Goal: Information Seeking & Learning: Learn about a topic

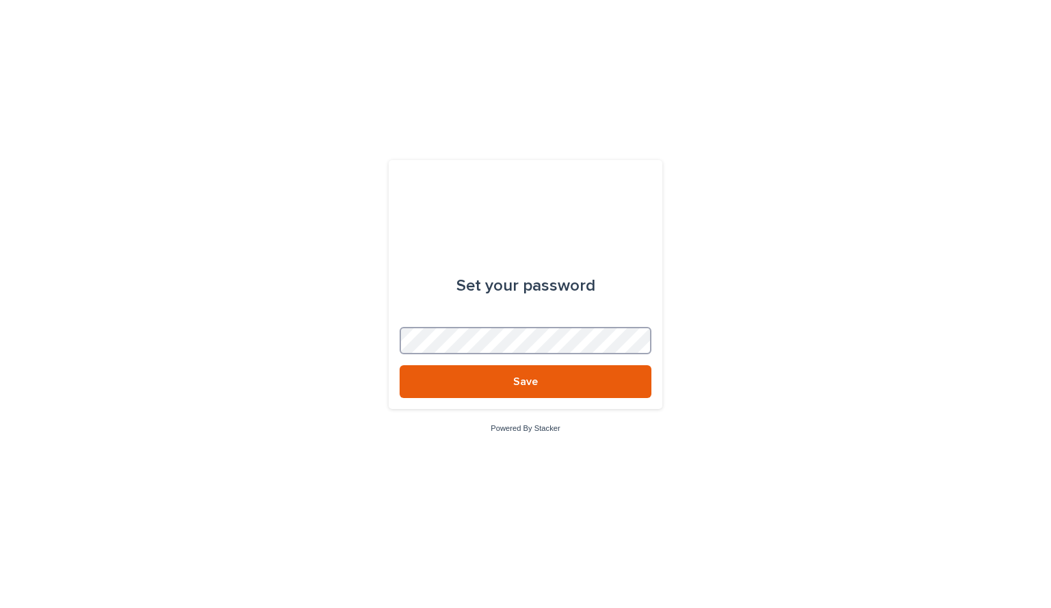
click at [400, 365] on button "Save" at bounding box center [526, 381] width 252 height 33
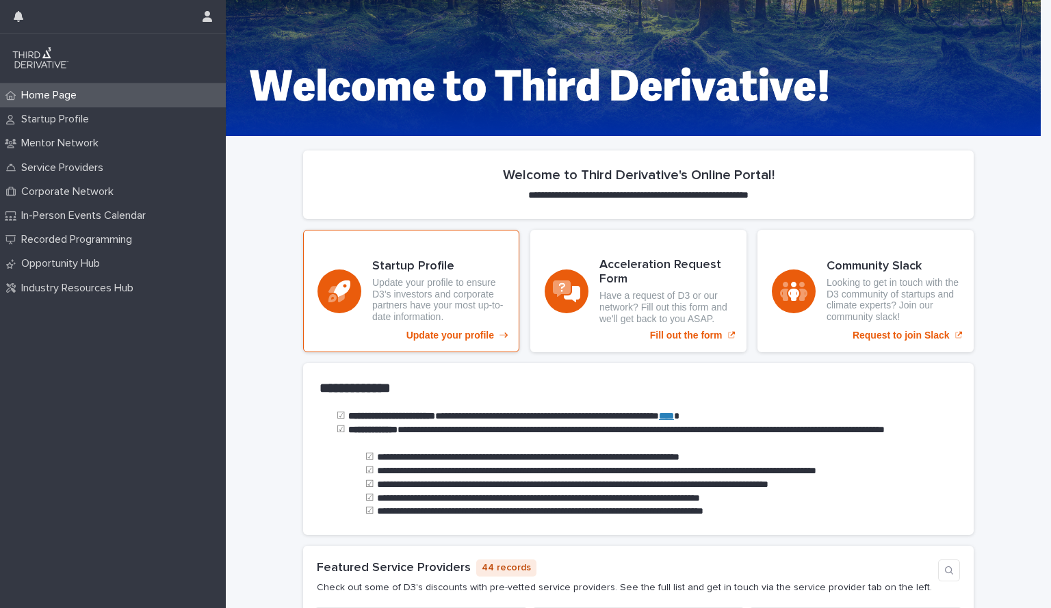
click at [468, 322] on p "Update your profile to ensure D3's investors and corporate partners have your m…" at bounding box center [438, 300] width 133 height 46
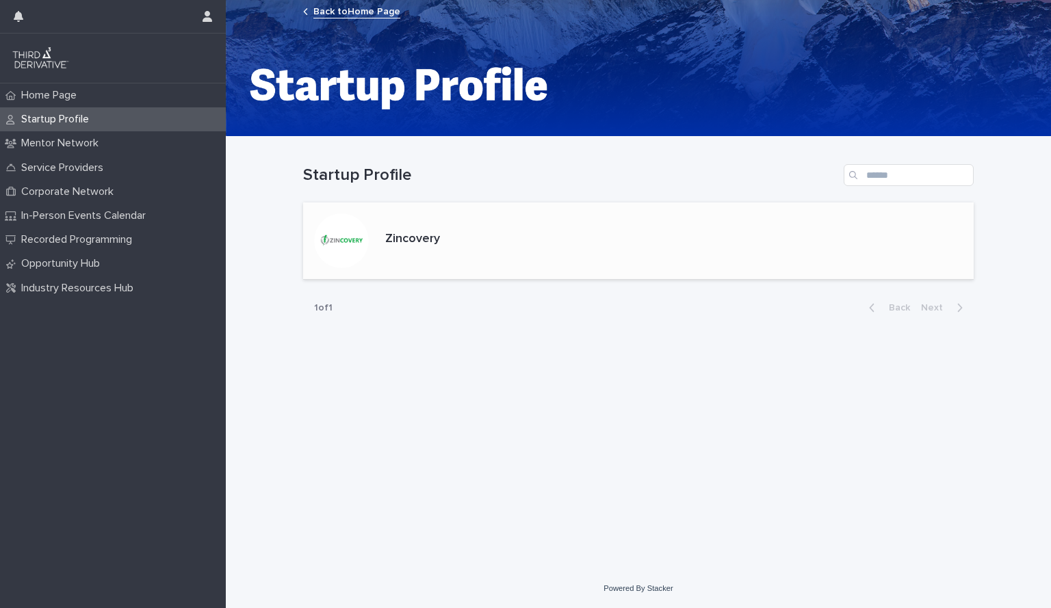
click at [396, 236] on p "Zincovery" at bounding box center [412, 239] width 55 height 15
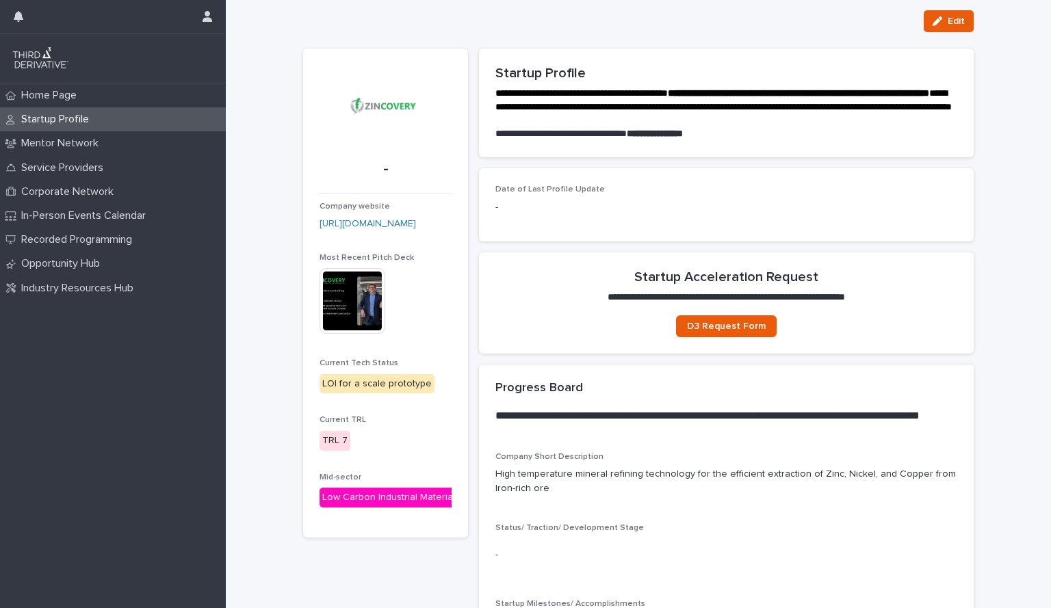
scroll to position [21, 0]
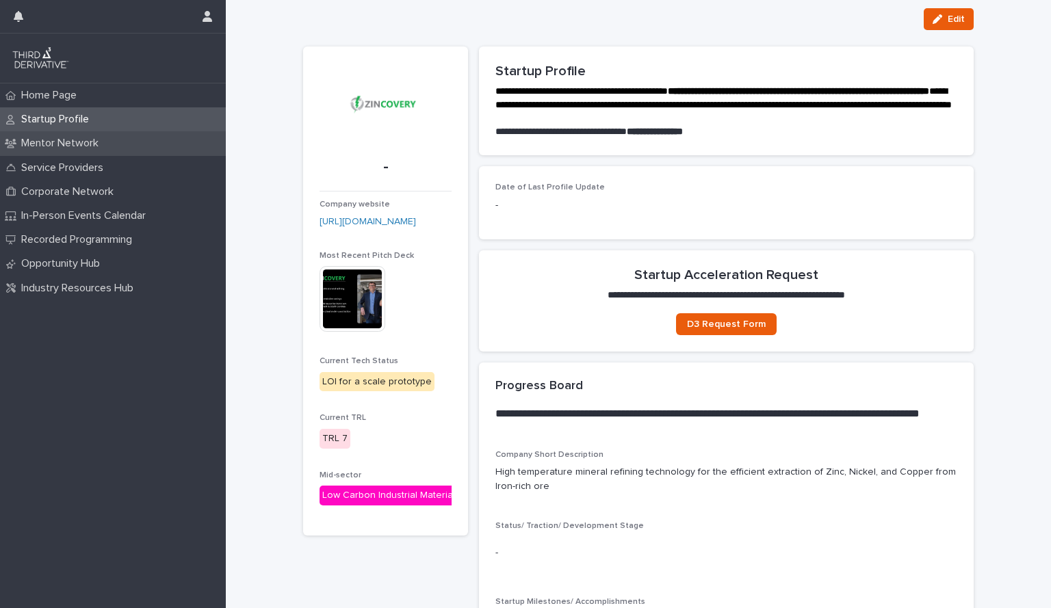
click at [79, 141] on p "Mentor Network" at bounding box center [63, 143] width 94 height 13
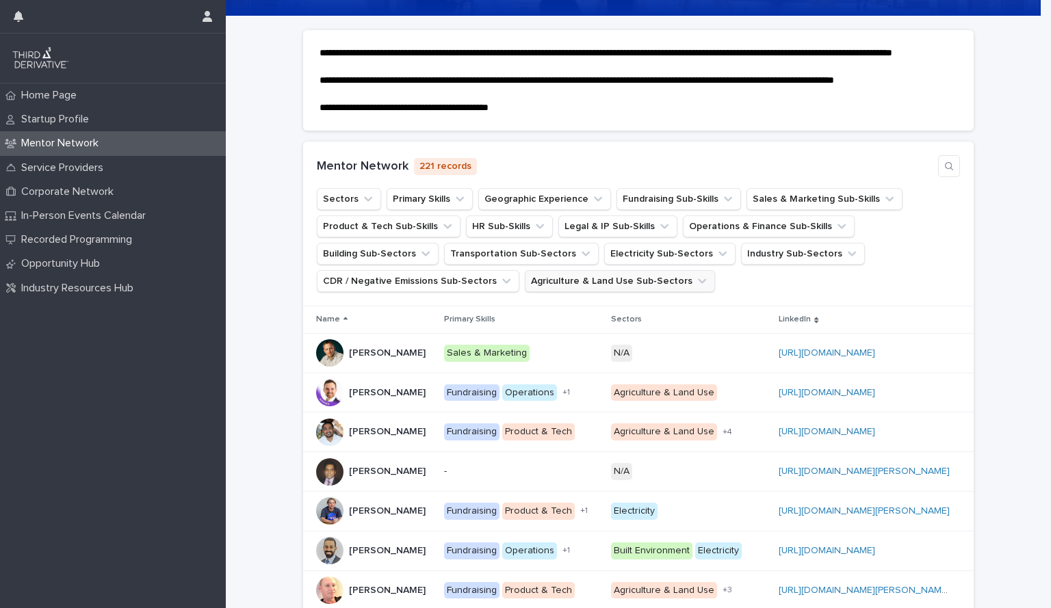
scroll to position [120, 0]
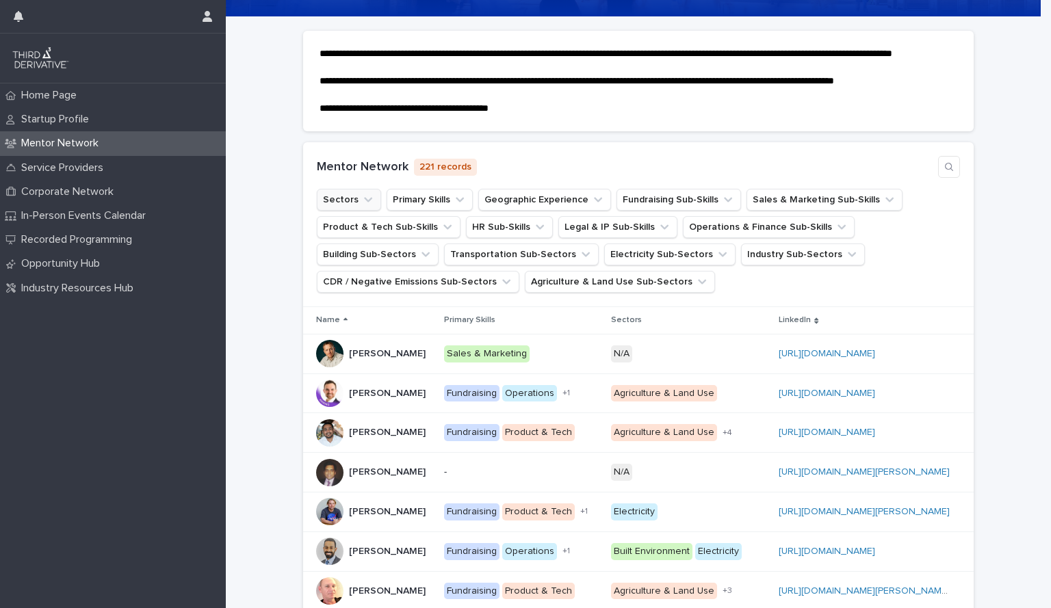
click at [361, 207] on icon "Sectors" at bounding box center [368, 200] width 14 height 14
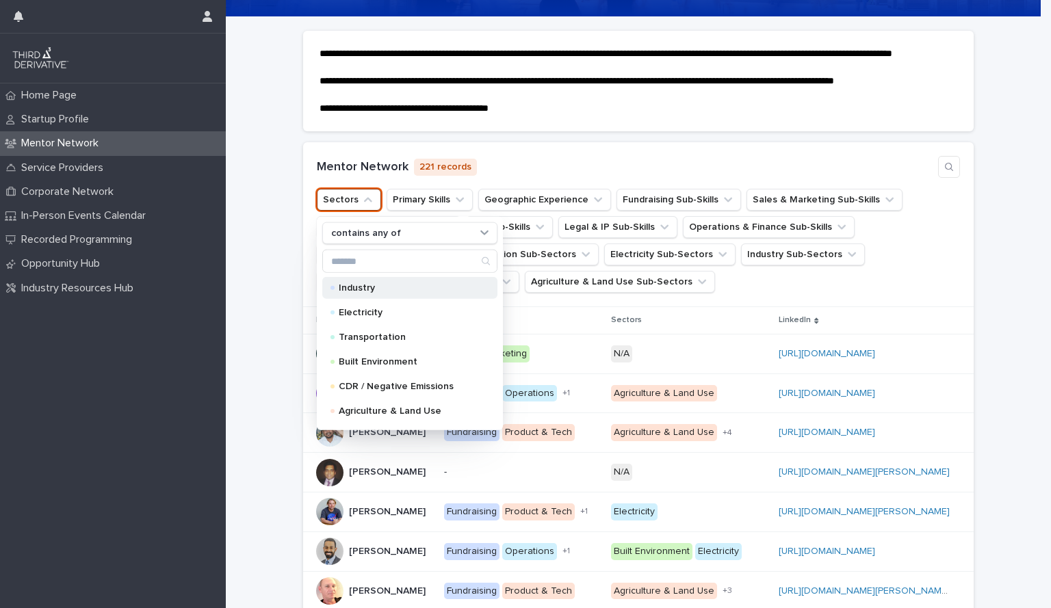
click at [379, 293] on p "Industry" at bounding box center [407, 288] width 137 height 10
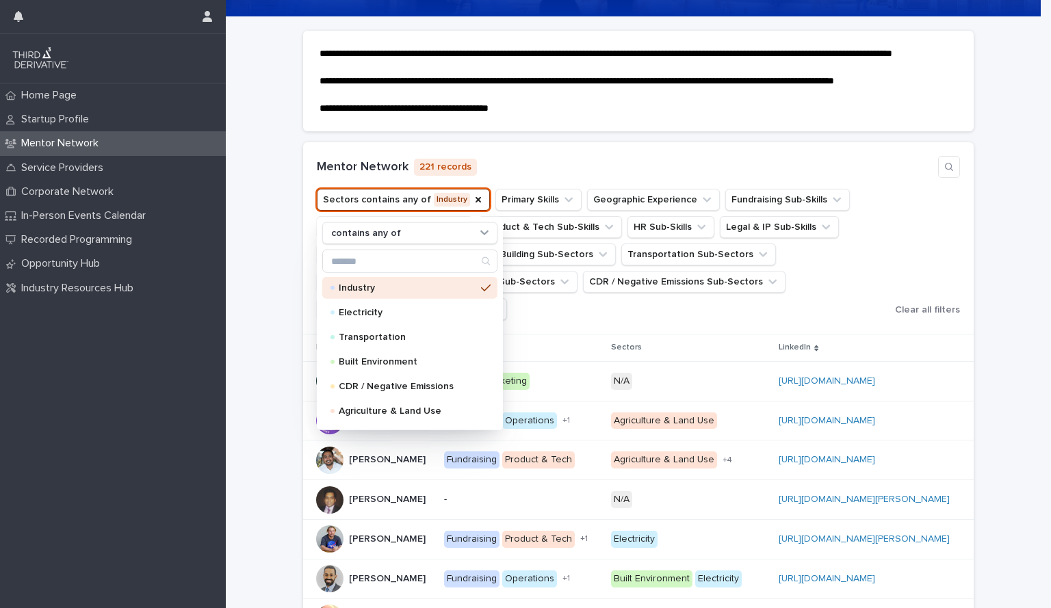
click at [567, 166] on div "Mentor Network 221 records Sectors contains any of Industry contains any of Ind…" at bounding box center [638, 238] width 671 height 192
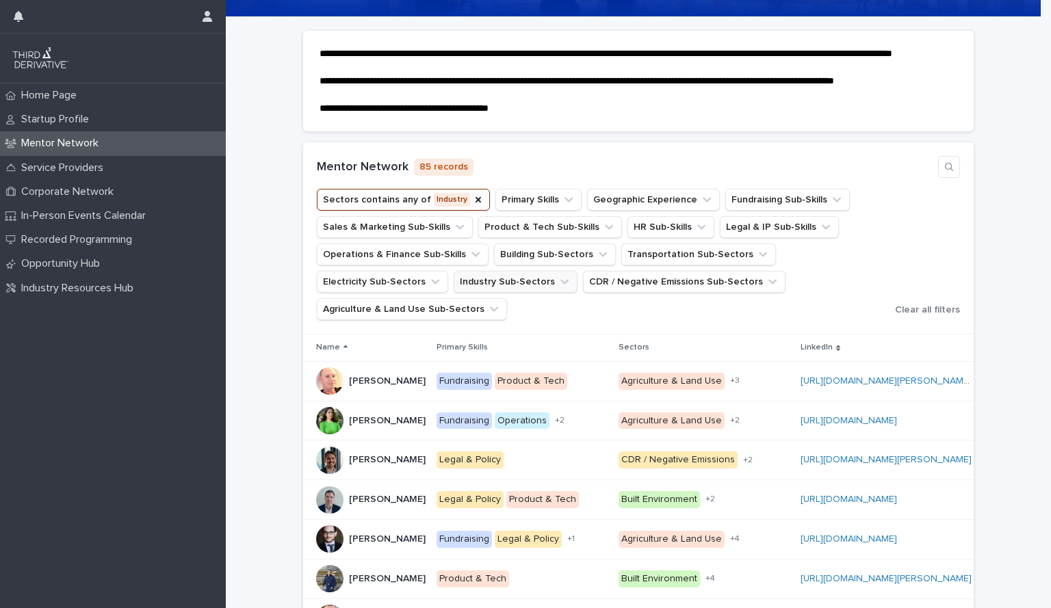
click at [454, 293] on button "Industry Sub-Sectors" at bounding box center [516, 282] width 124 height 22
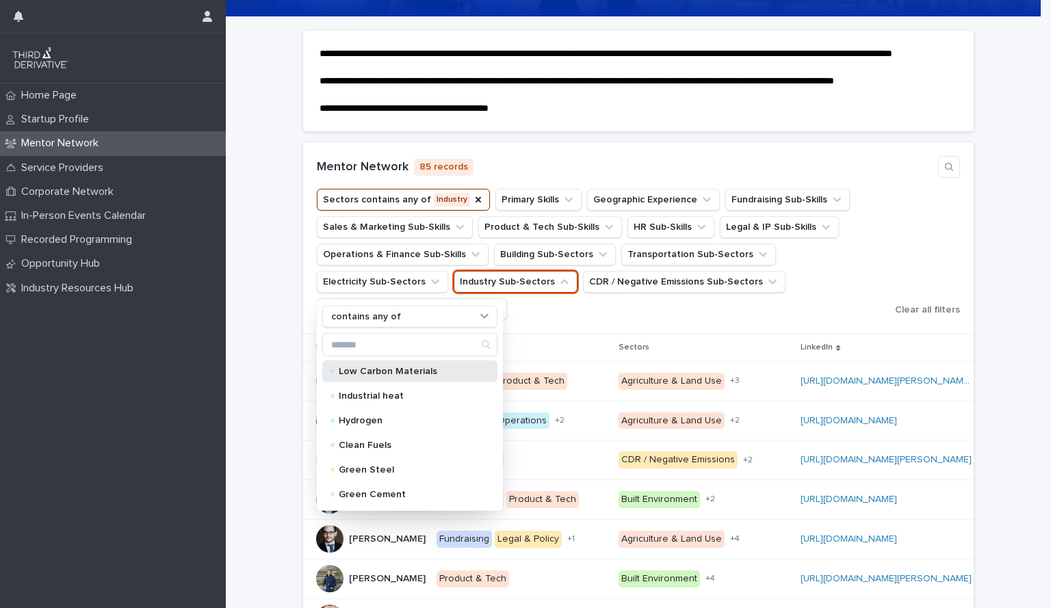
click at [413, 376] on p "Low Carbon Materials" at bounding box center [407, 372] width 137 height 10
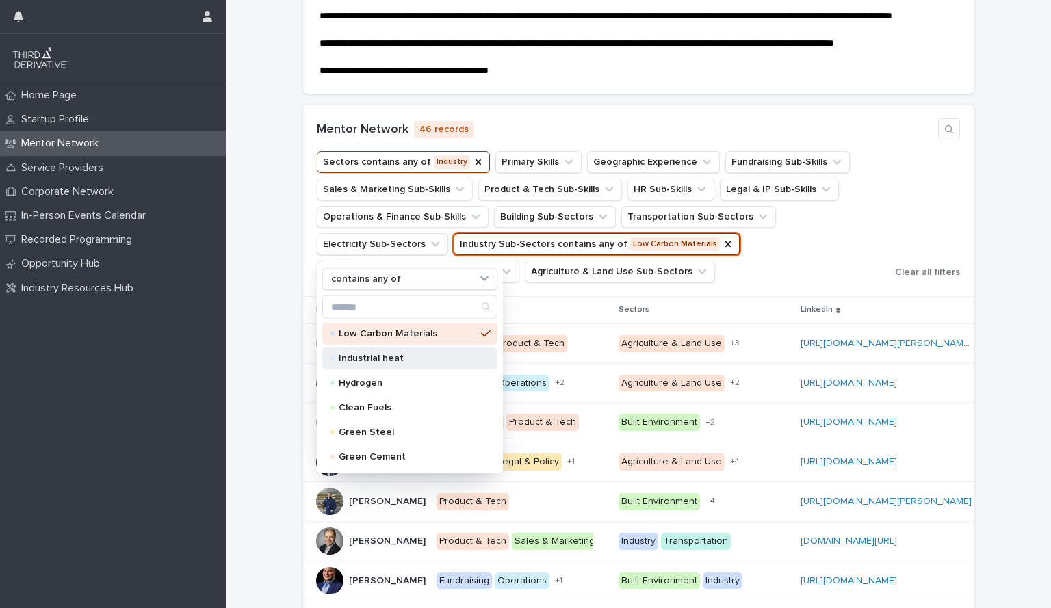
scroll to position [158, 0]
click at [377, 437] on div "Green Steel" at bounding box center [409, 432] width 175 height 22
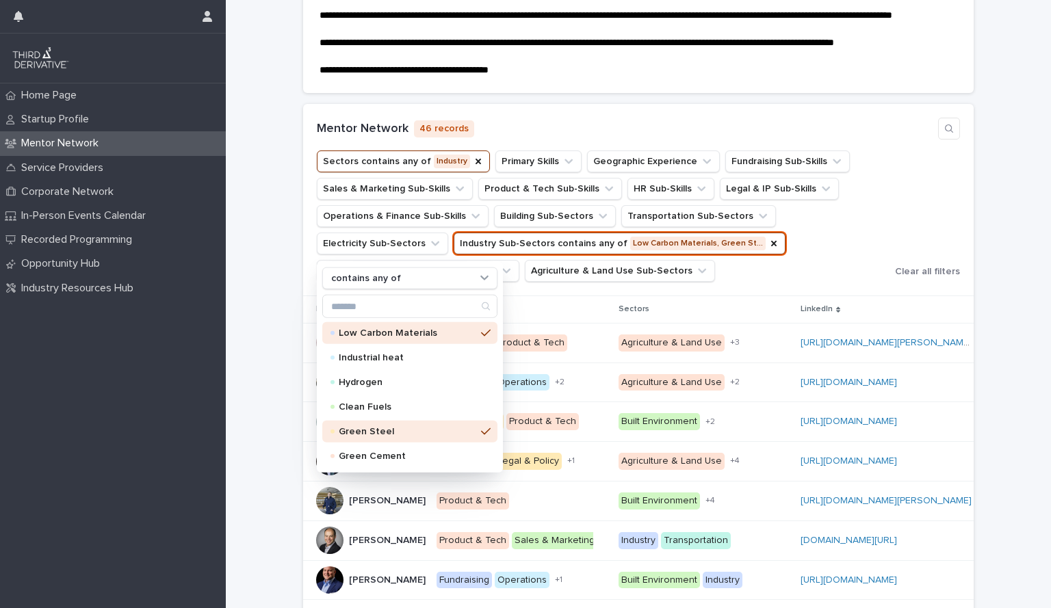
click at [549, 285] on ul "Sectors contains any of Industry Primary Skills Geographic Experience Fundraisi…" at bounding box center [603, 216] width 578 height 137
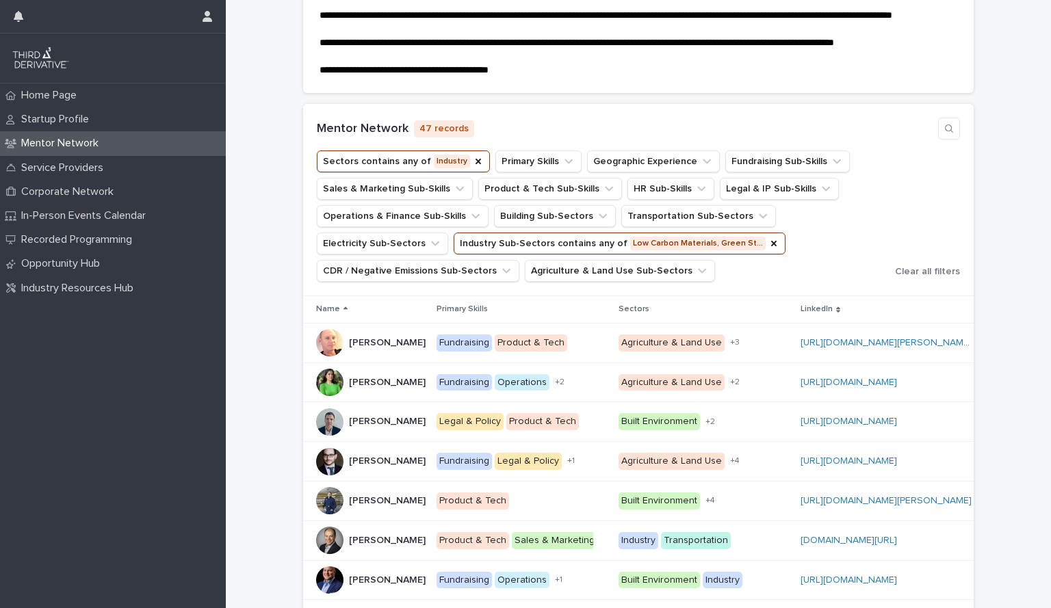
click at [535, 161] on ul "Sectors contains any of Industry Primary Skills Geographic Experience Fundraisi…" at bounding box center [603, 216] width 578 height 137
click at [532, 172] on button "Primary Skills" at bounding box center [538, 162] width 86 height 22
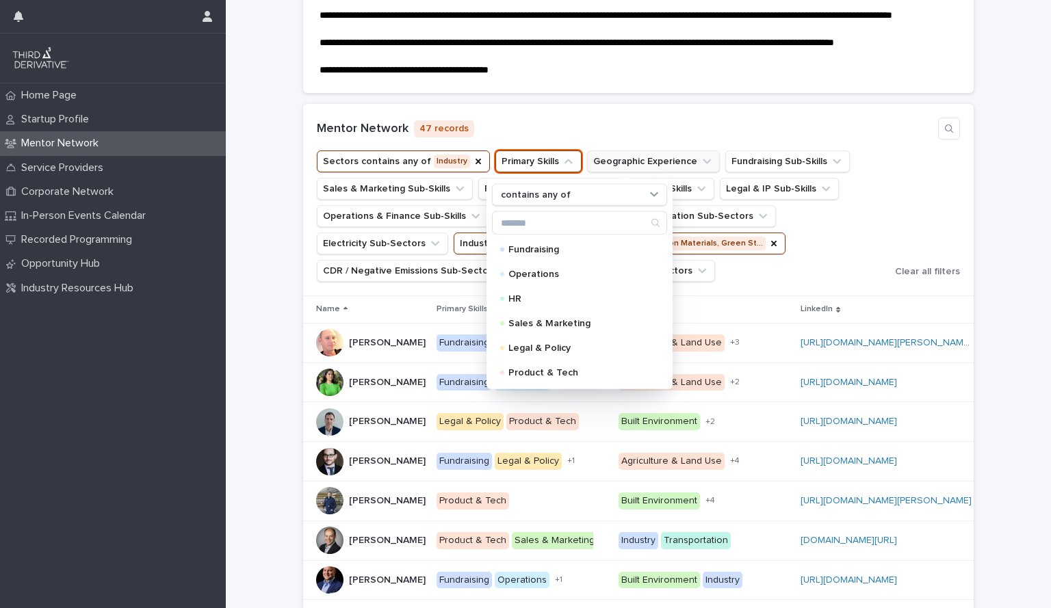
click at [602, 172] on button "Geographic Experience" at bounding box center [653, 162] width 133 height 22
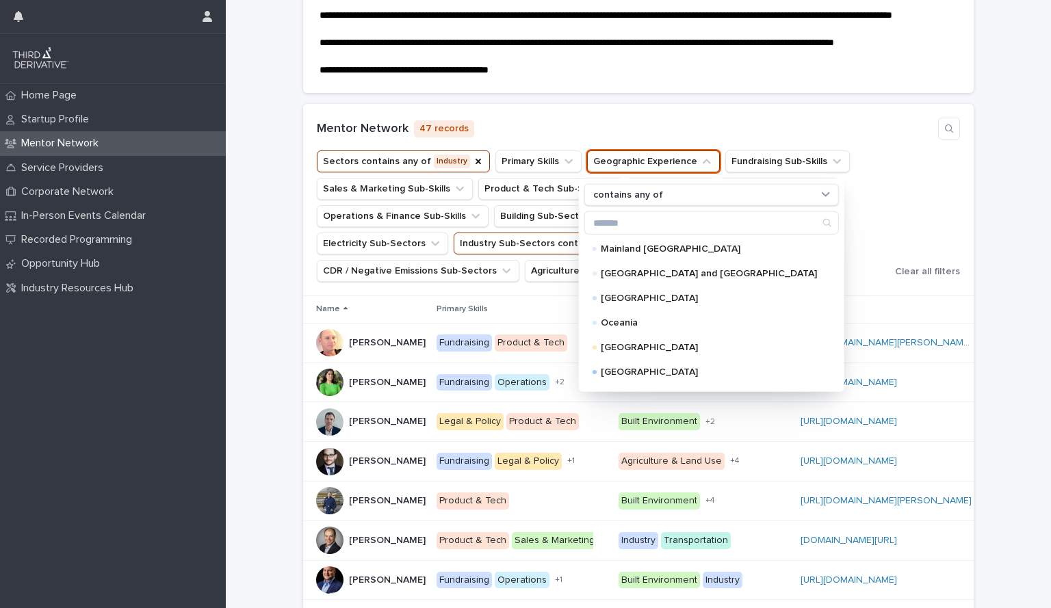
scroll to position [75, 0]
click at [628, 302] on p "[GEOGRAPHIC_DATA]" at bounding box center [709, 298] width 216 height 10
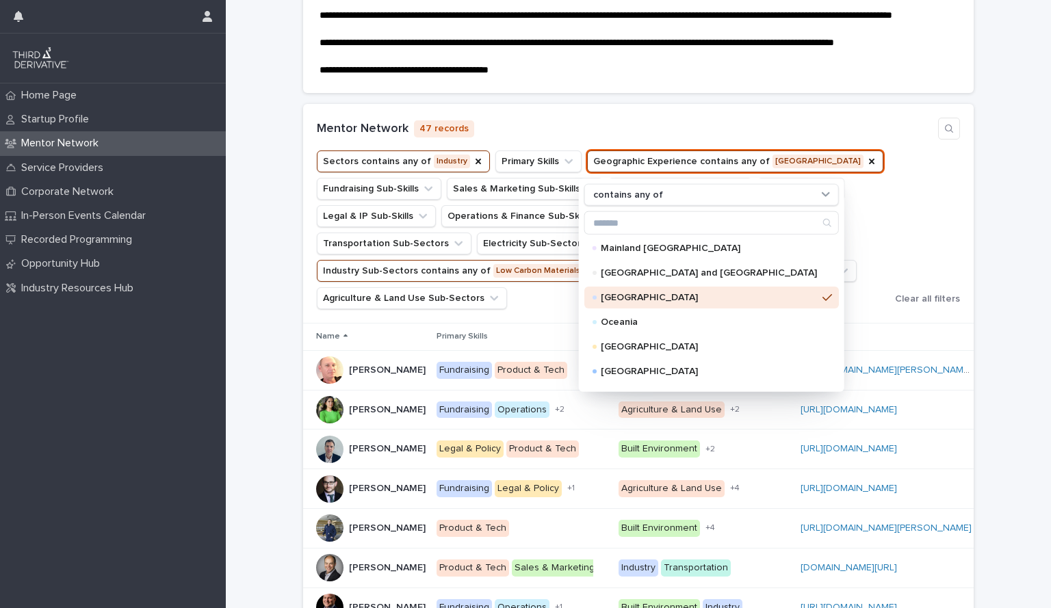
click at [921, 209] on div "Sectors contains any of Industry Primary Skills Geographic Experience contains …" at bounding box center [638, 230] width 643 height 159
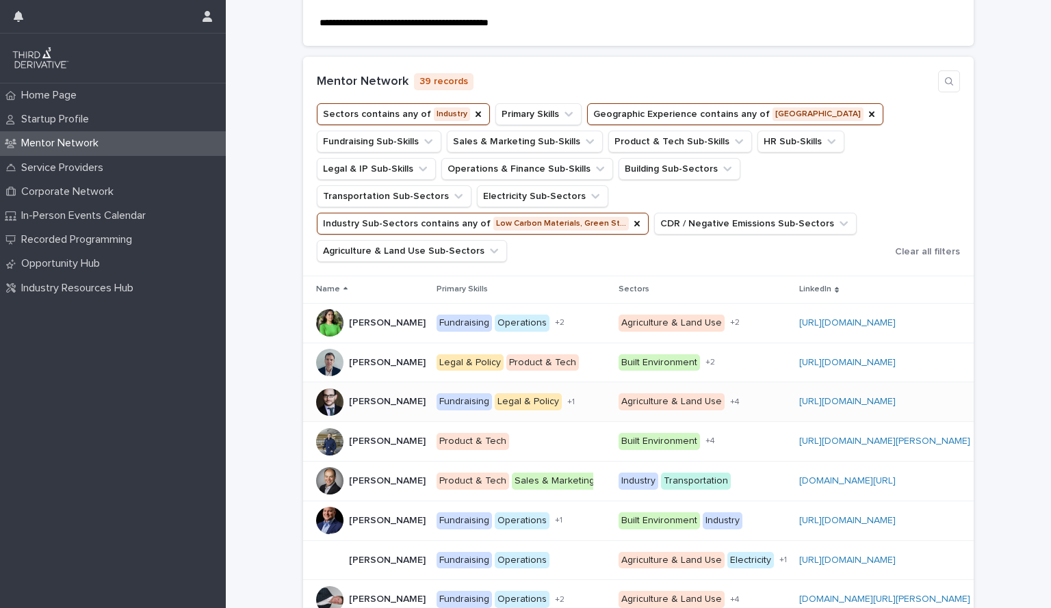
scroll to position [176, 0]
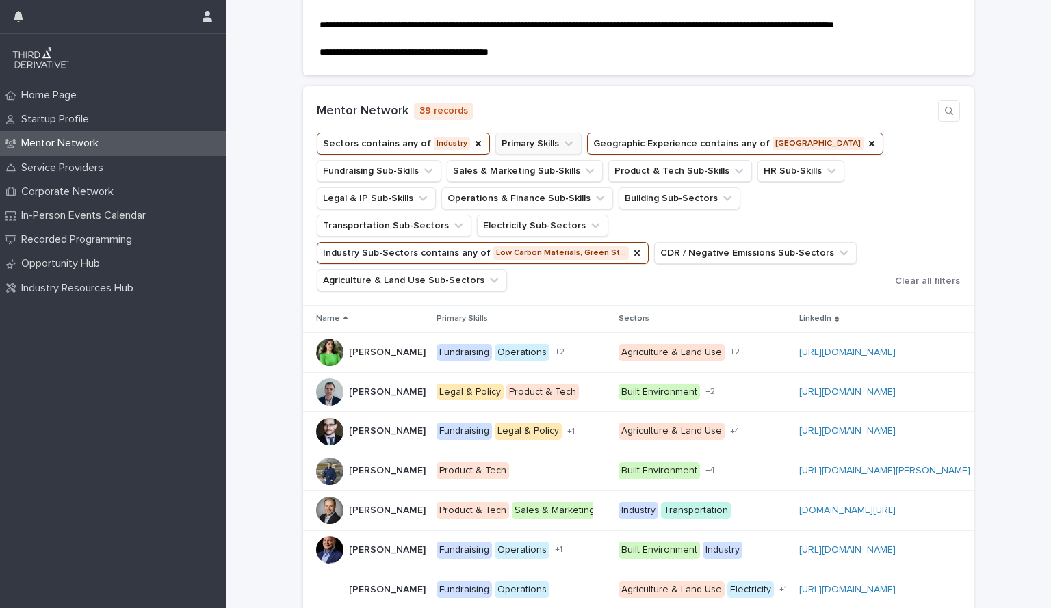
click at [565, 146] on icon "Primary Skills" at bounding box center [569, 144] width 8 height 5
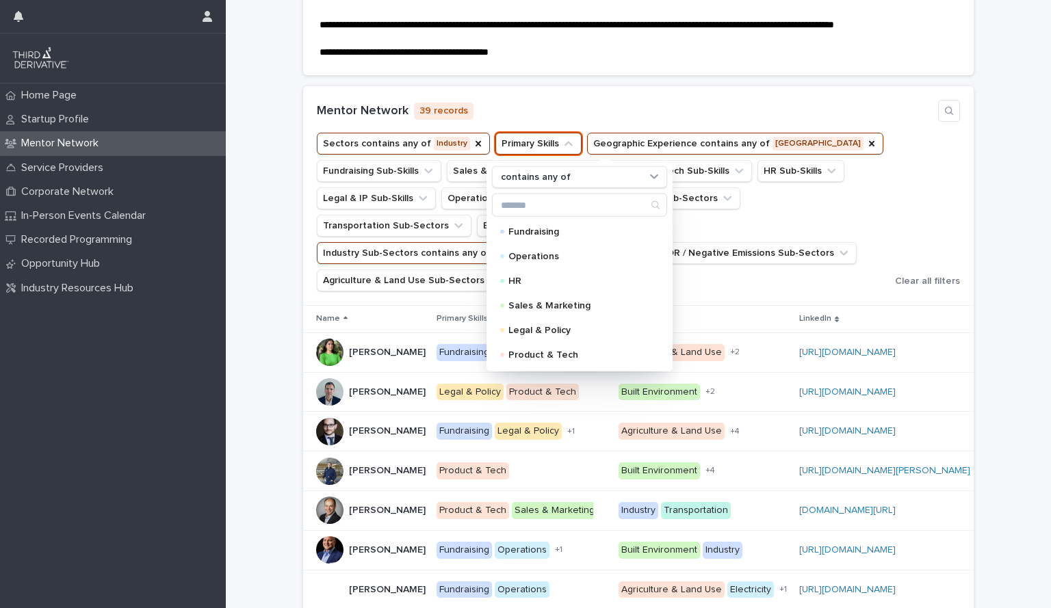
click at [562, 151] on icon "Primary Skills" at bounding box center [569, 144] width 14 height 14
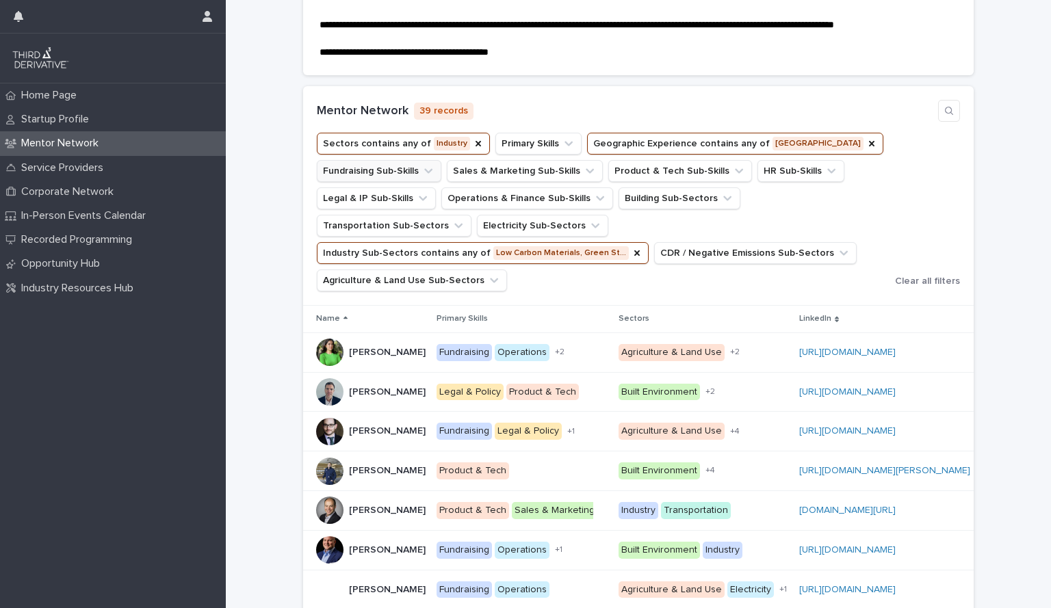
click at [391, 182] on button "Fundraising Sub-Skills" at bounding box center [379, 171] width 125 height 22
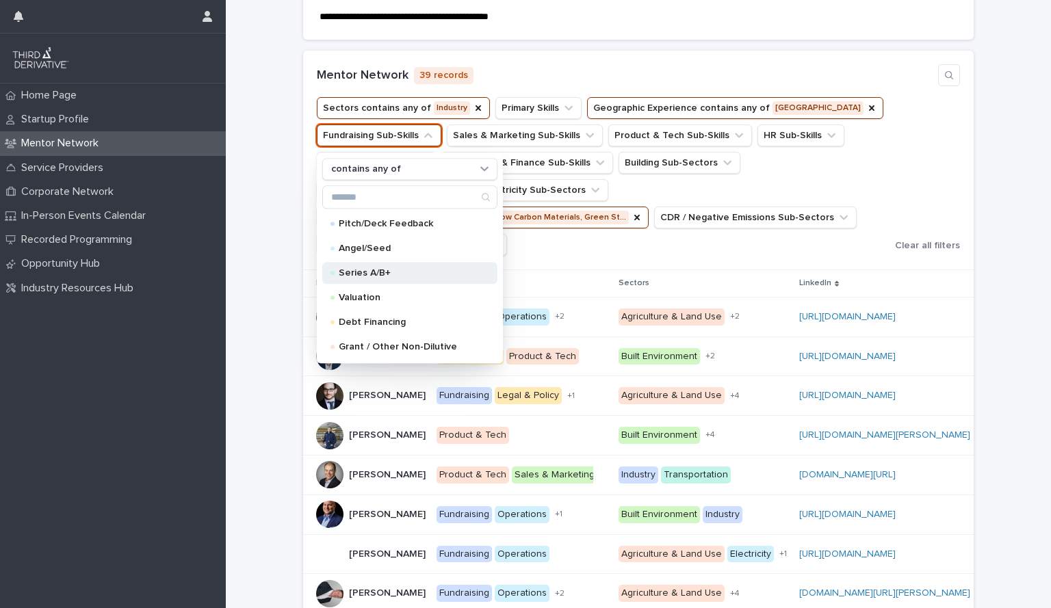
click at [387, 279] on p "Series A/B+" at bounding box center [407, 274] width 137 height 10
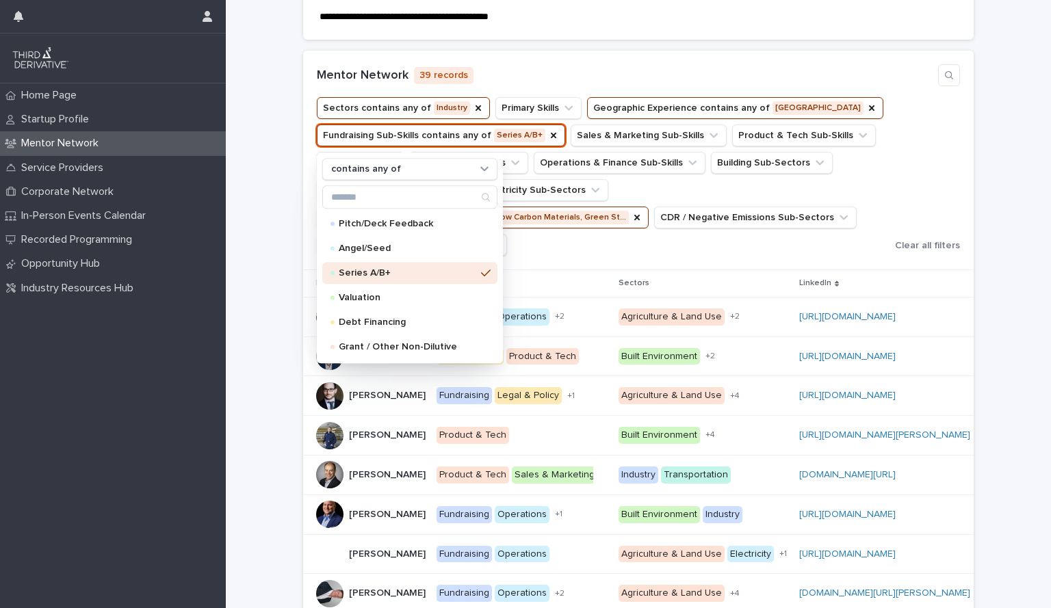
scroll to position [225, 0]
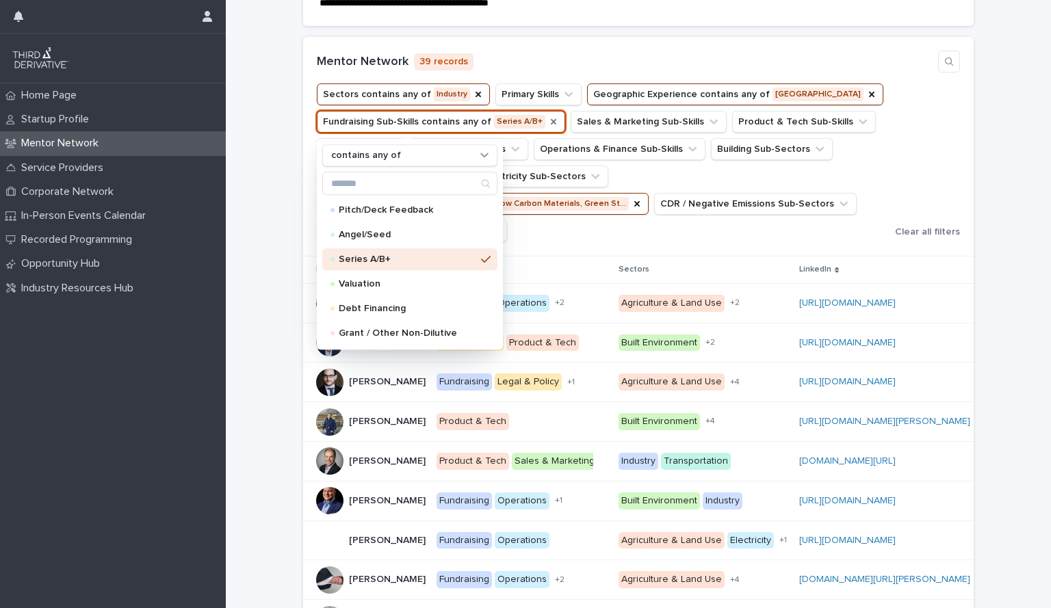
click at [548, 129] on div "Fundraising Sub-Skills" at bounding box center [553, 122] width 11 height 14
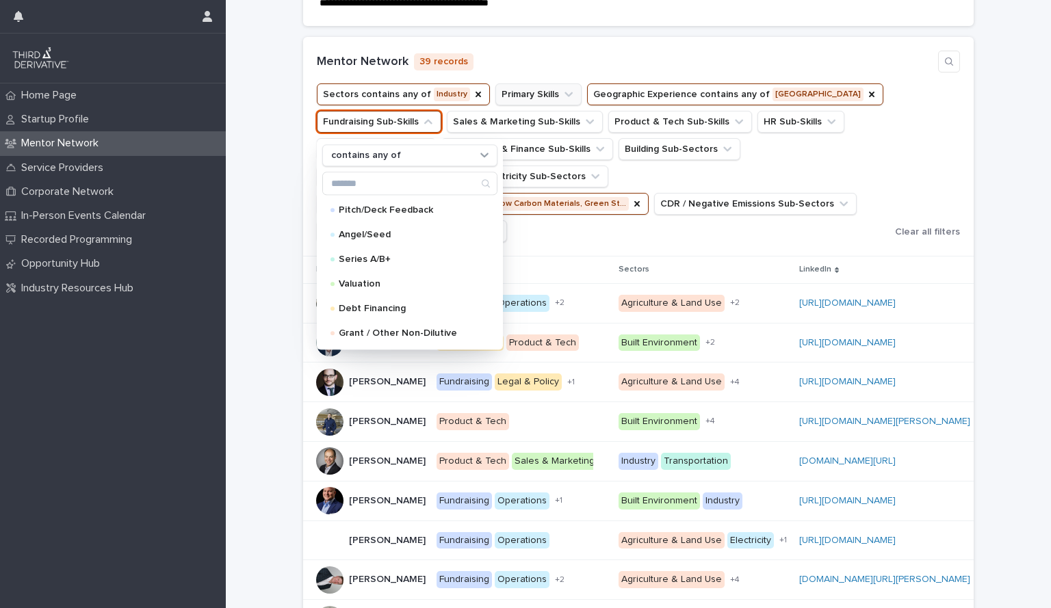
click at [536, 105] on button "Primary Skills" at bounding box center [538, 94] width 86 height 22
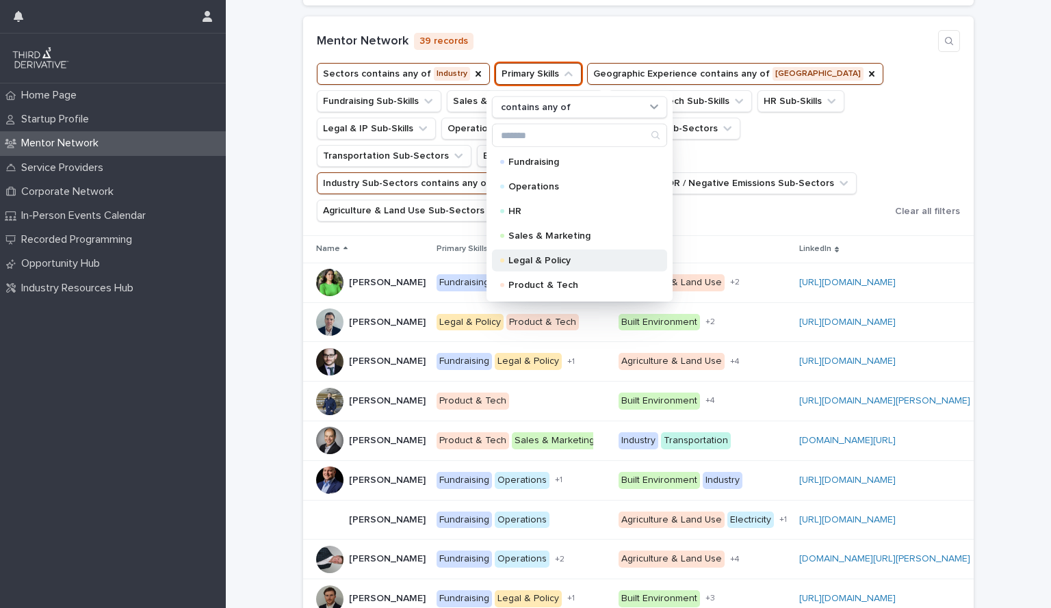
scroll to position [237, 0]
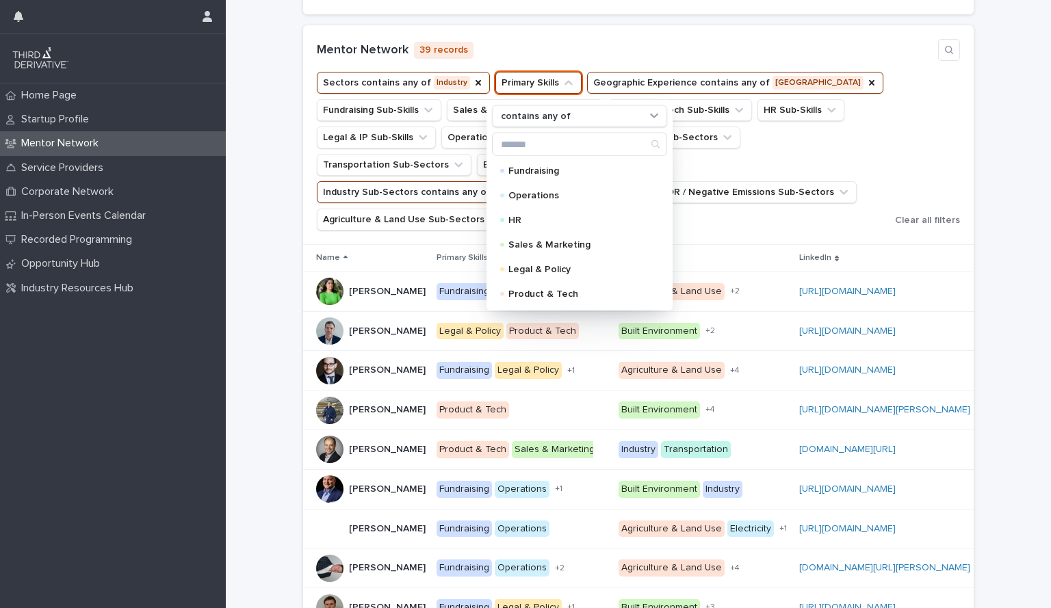
click at [855, 192] on ul "Sectors contains any of Industry Primary Skills contains any of Fundraising Ope…" at bounding box center [603, 151] width 578 height 164
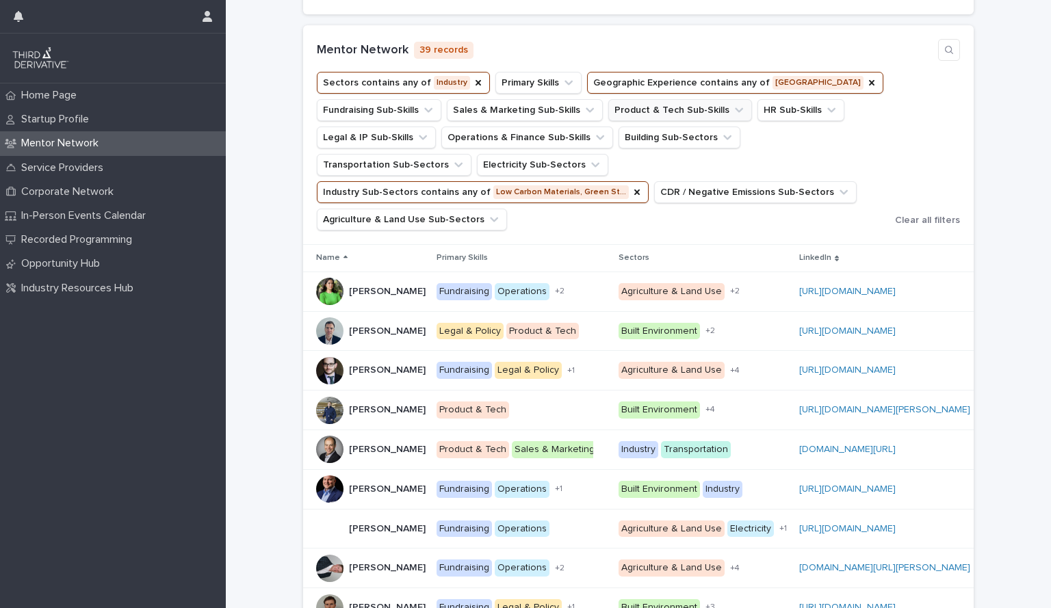
click at [681, 121] on button "Product & Tech Sub-Skills" at bounding box center [680, 110] width 144 height 22
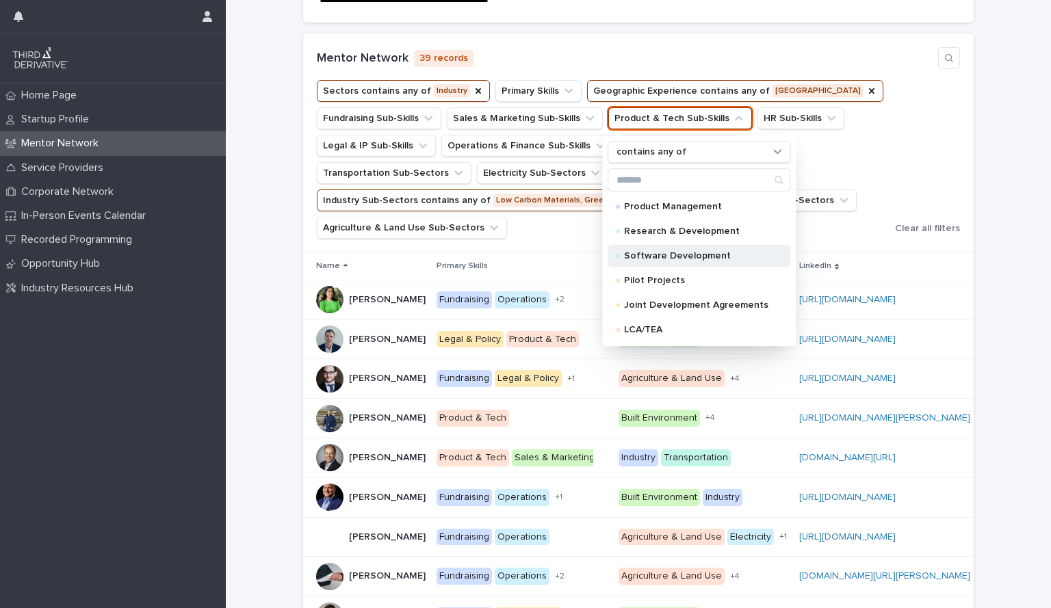
scroll to position [229, 0]
click at [693, 311] on p "Joint Development Agreements" at bounding box center [696, 306] width 144 height 10
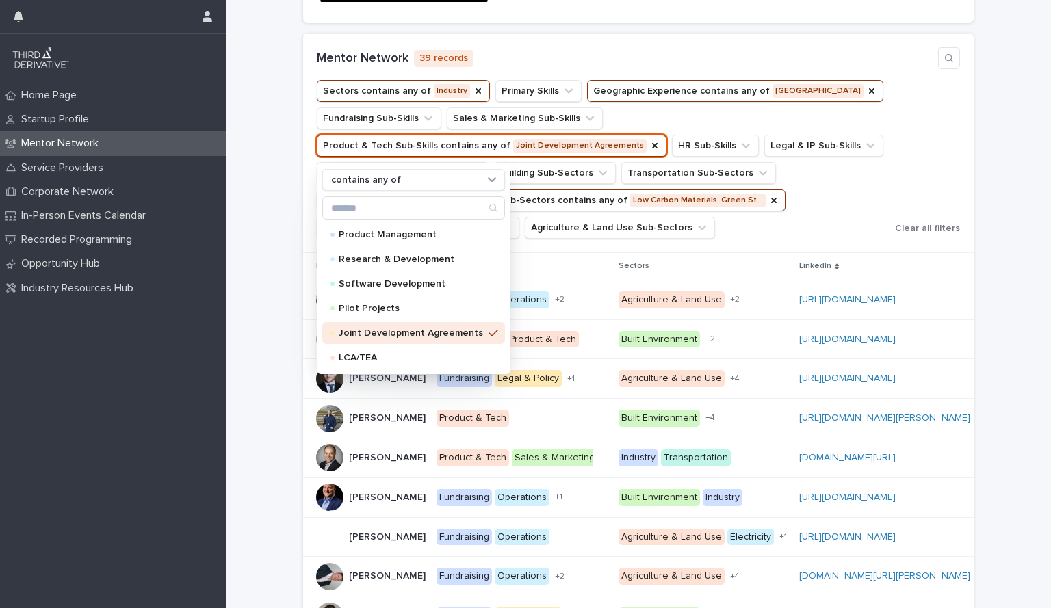
scroll to position [242, 0]
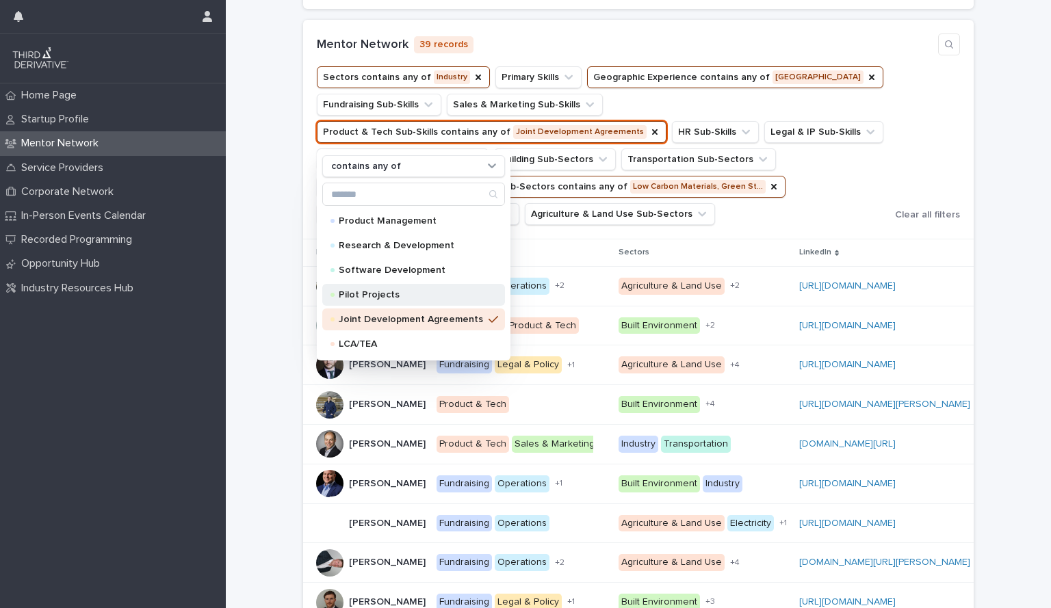
click at [403, 300] on p "Pilot Projects" at bounding box center [411, 295] width 144 height 10
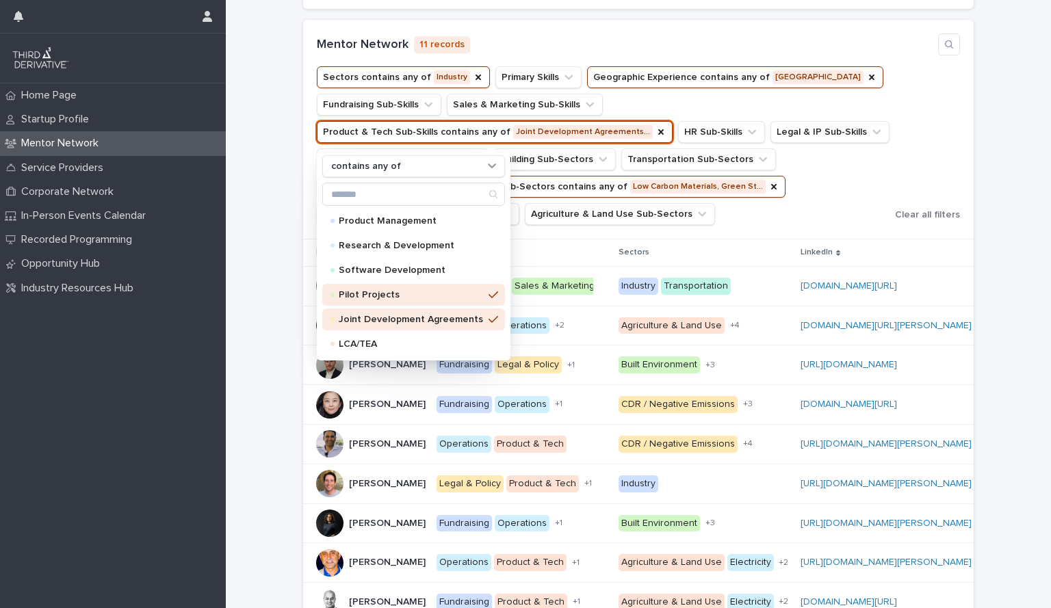
click at [974, 281] on div "**********" at bounding box center [638, 304] width 684 height 818
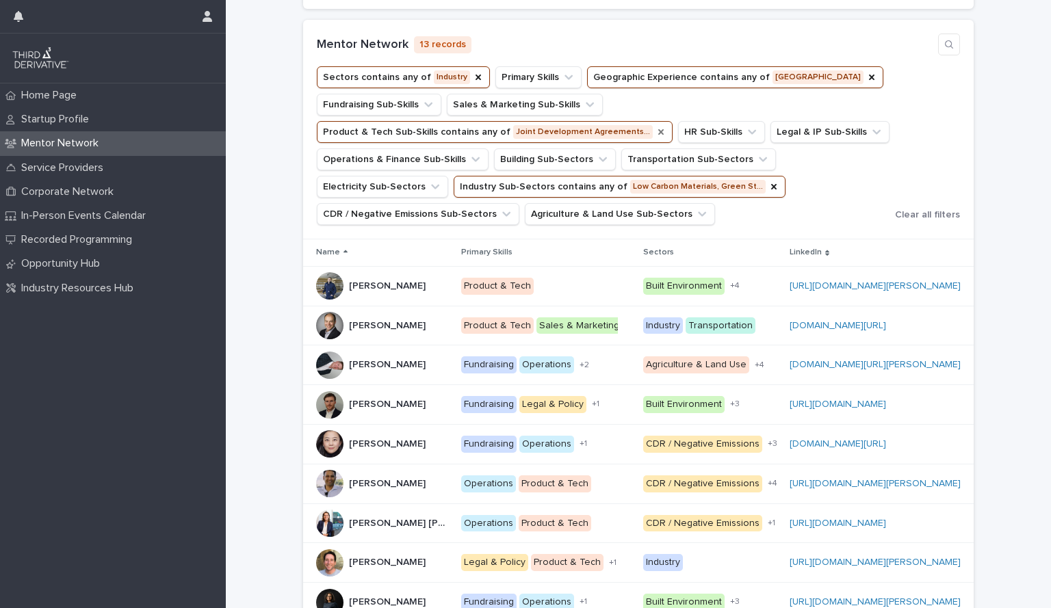
click at [656, 138] on icon "Product & Tech Sub-Skills" at bounding box center [661, 132] width 11 height 11
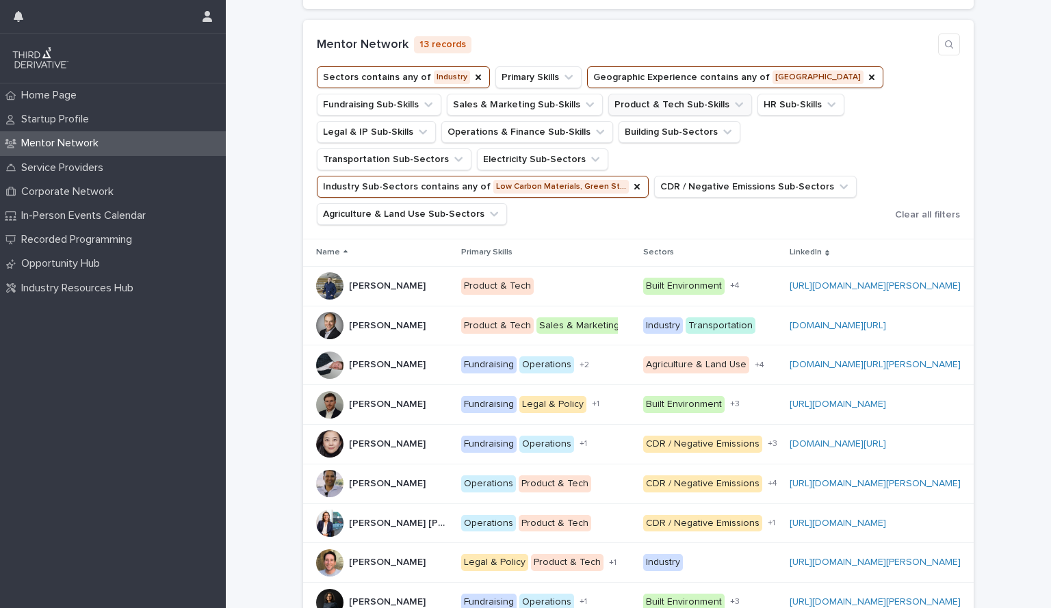
scroll to position [229, 0]
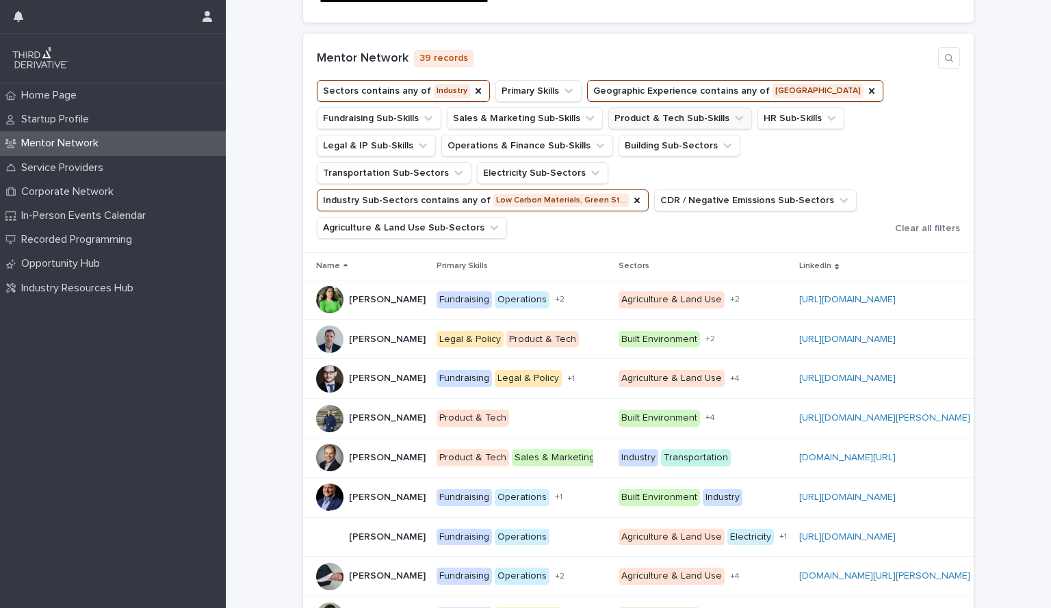
click at [678, 129] on button "Product & Tech Sub-Skills" at bounding box center [680, 118] width 144 height 22
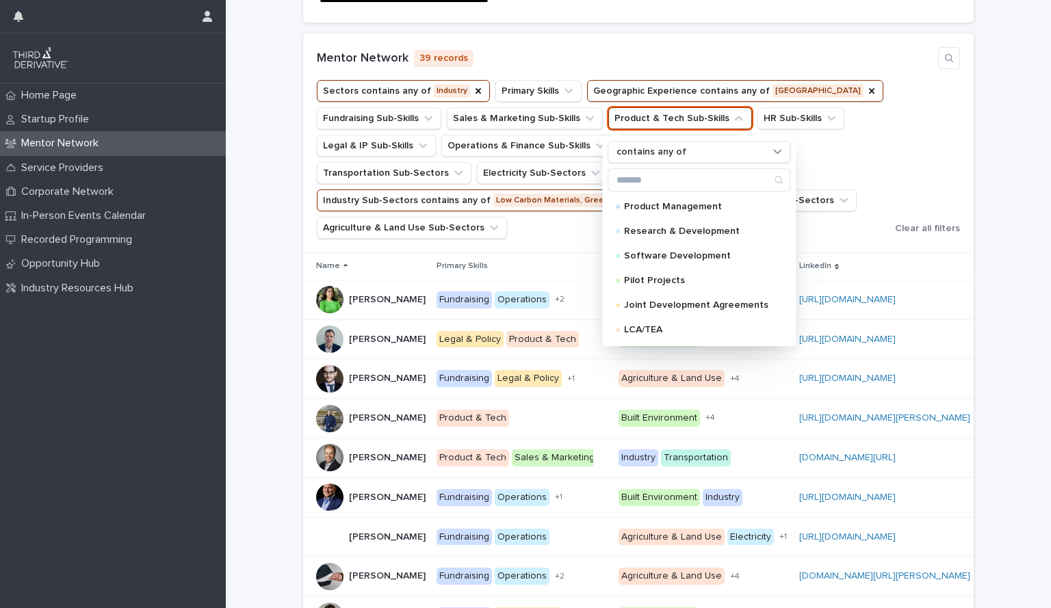
click at [998, 140] on div "**********" at bounding box center [638, 334] width 825 height 852
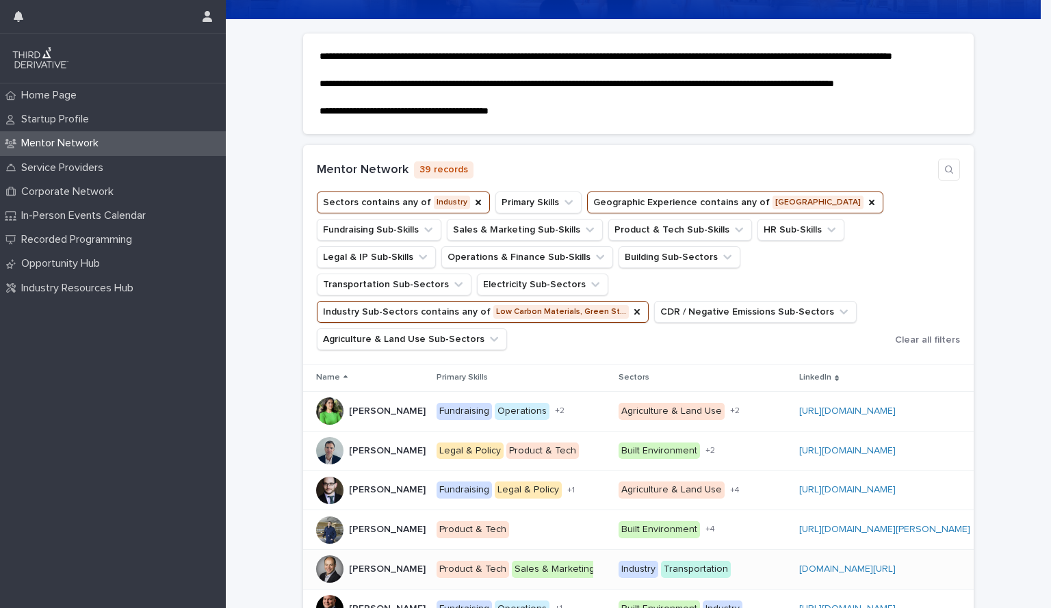
scroll to position [116, 0]
